Goal: Task Accomplishment & Management: Use online tool/utility

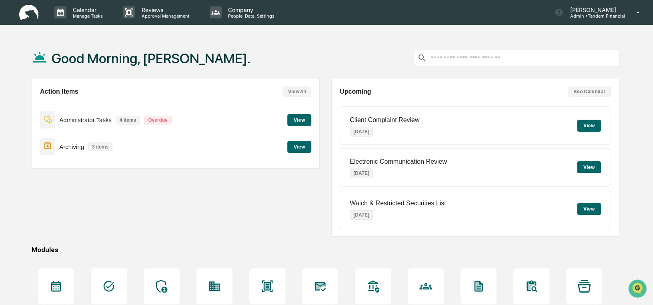
click at [294, 147] on button "View" at bounding box center [299, 147] width 24 height 12
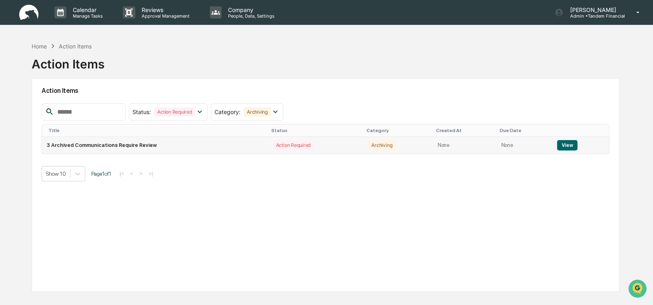
click at [566, 142] on button "View" at bounding box center [567, 145] width 20 height 10
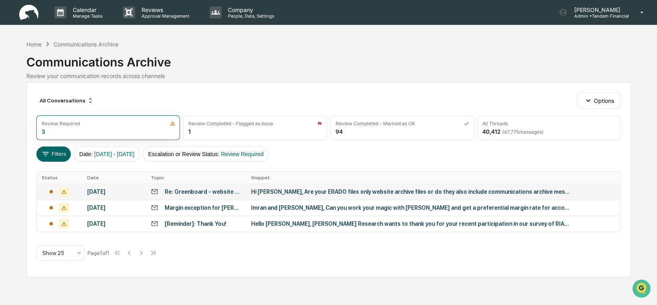
click at [386, 188] on div "Hi [PERSON_NAME], Are your ERADO files only website archive files or do they al…" at bounding box center [411, 191] width 320 height 6
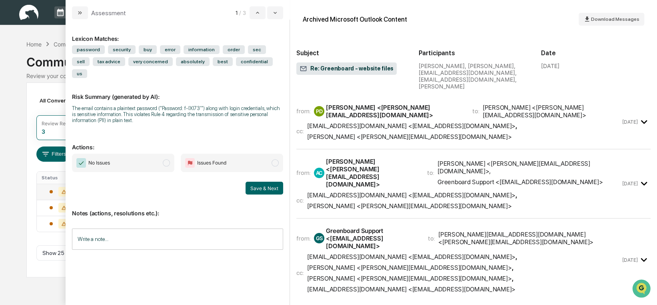
click at [162, 154] on span "No Issues" at bounding box center [123, 163] width 102 height 18
click at [112, 228] on input "Write a note..." at bounding box center [177, 238] width 211 height 21
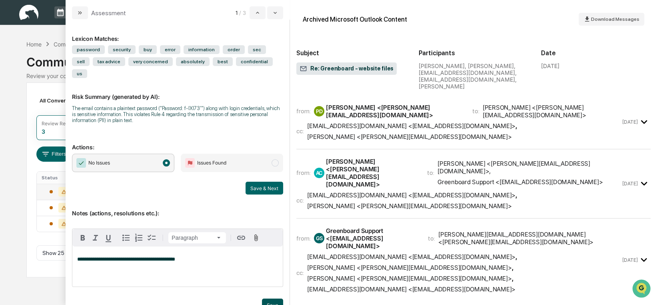
click at [273, 298] on button "Save" at bounding box center [272, 304] width 21 height 13
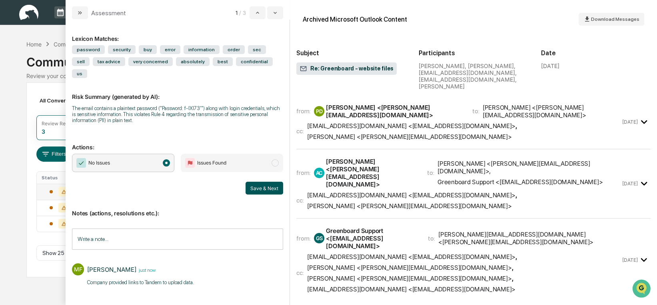
click at [272, 182] on button "Save & Next" at bounding box center [265, 188] width 38 height 13
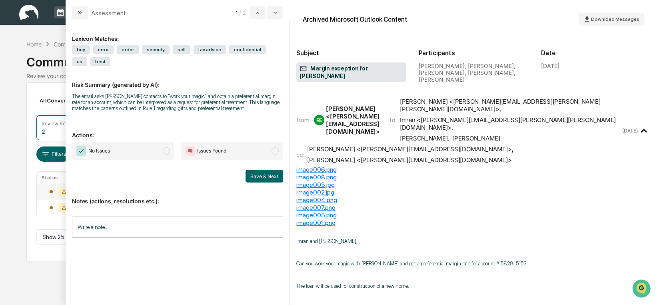
click at [166, 150] on span "modal" at bounding box center [166, 150] width 7 height 7
click at [102, 224] on input "Write a note..." at bounding box center [177, 226] width 211 height 21
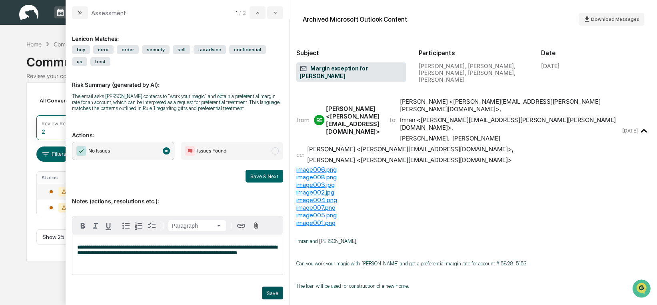
click at [273, 292] on button "Save" at bounding box center [272, 292] width 21 height 13
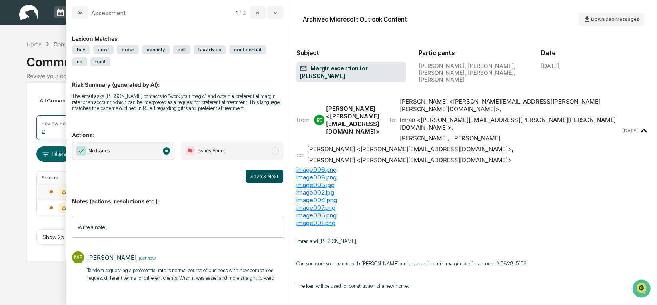
click at [261, 176] on button "Save & Next" at bounding box center [265, 176] width 38 height 13
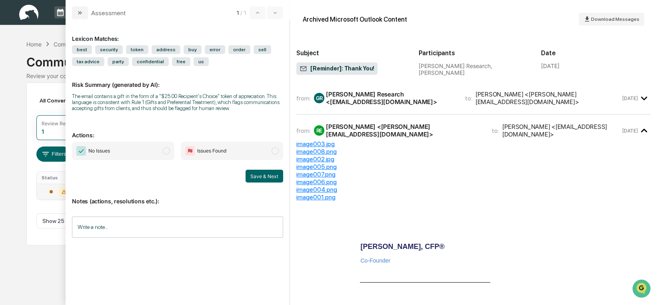
click at [164, 154] on span "No Issues" at bounding box center [123, 151] width 102 height 18
click at [98, 220] on div "Write a note... Write a note..." at bounding box center [177, 226] width 211 height 21
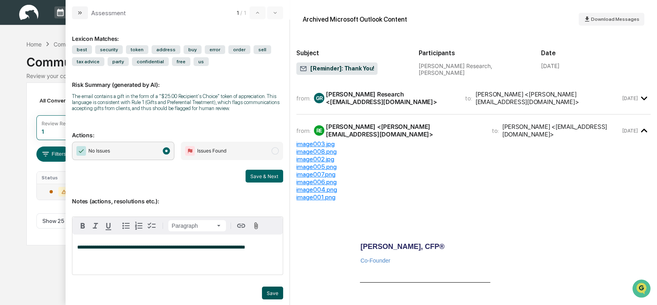
click at [266, 292] on button "Save" at bounding box center [272, 292] width 21 height 13
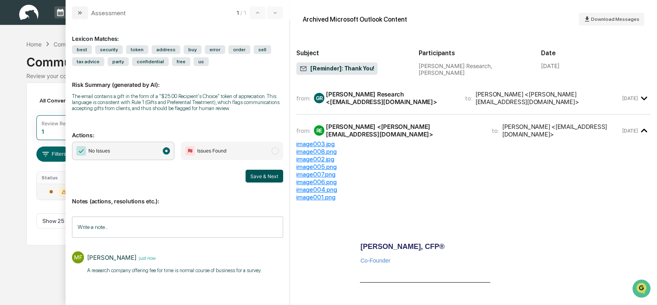
click at [274, 170] on button "Save & Next" at bounding box center [265, 176] width 38 height 13
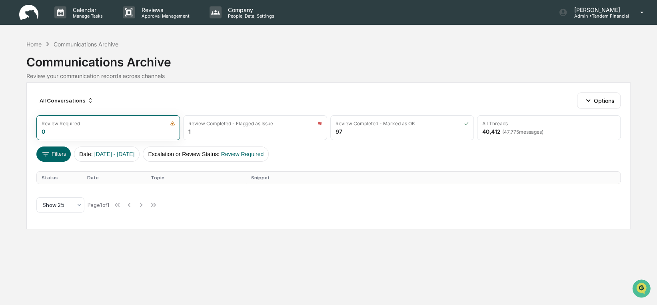
click at [220, 69] on div "Communications Archive" at bounding box center [328, 58] width 605 height 21
click at [35, 46] on div "Home" at bounding box center [33, 44] width 15 height 7
